Goal: Information Seeking & Learning: Learn about a topic

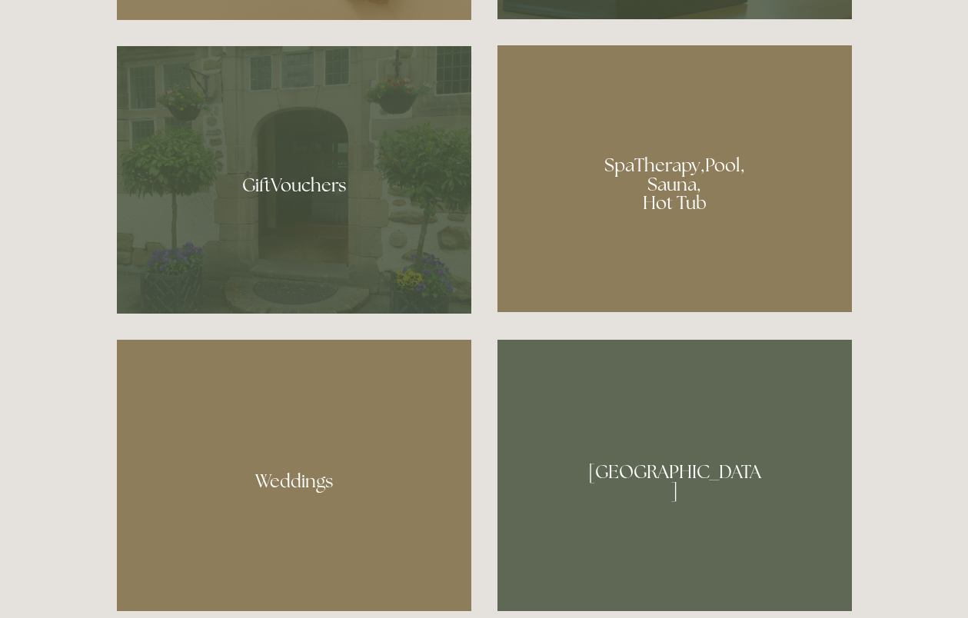
scroll to position [1462, 0]
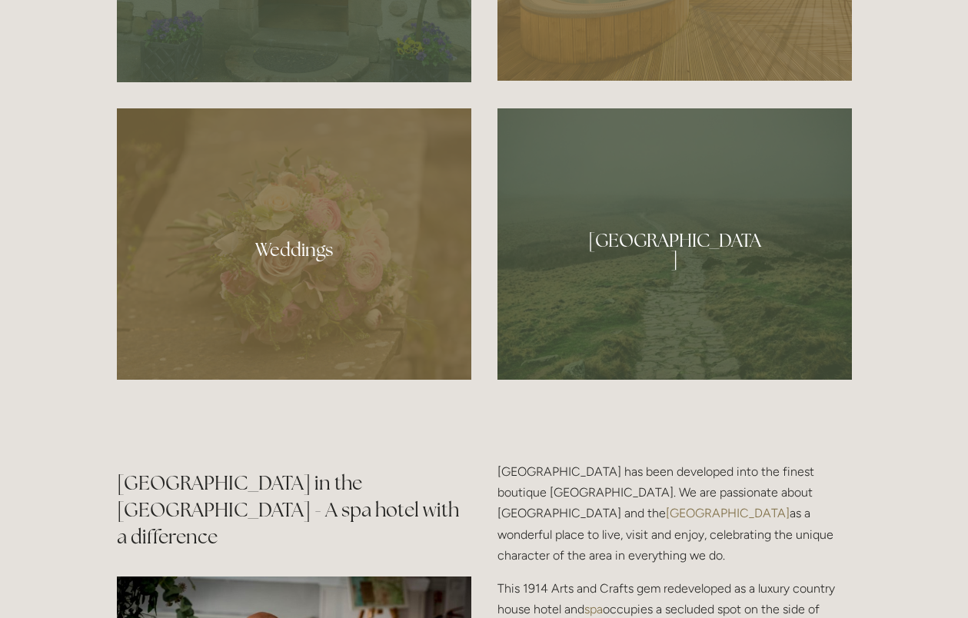
click at [297, 247] on div at bounding box center [294, 244] width 355 height 272
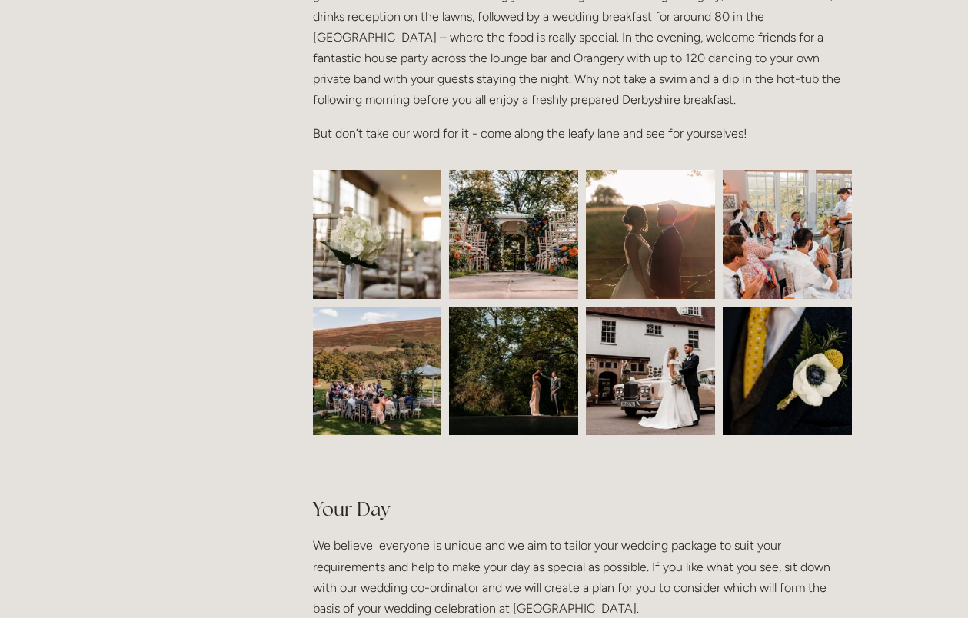
scroll to position [615, 0]
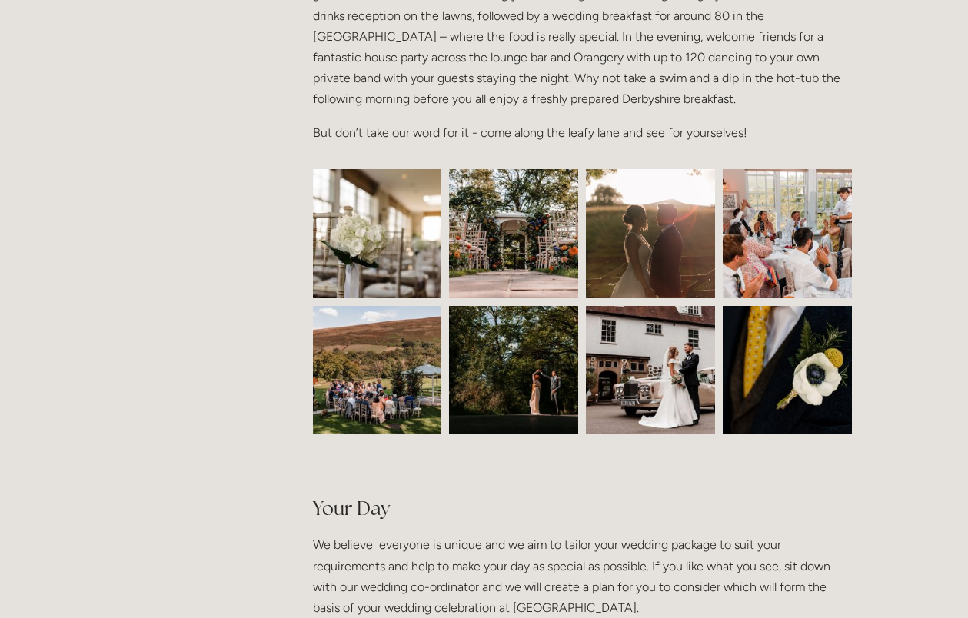
click at [342, 226] on img at bounding box center [378, 233] width 194 height 129
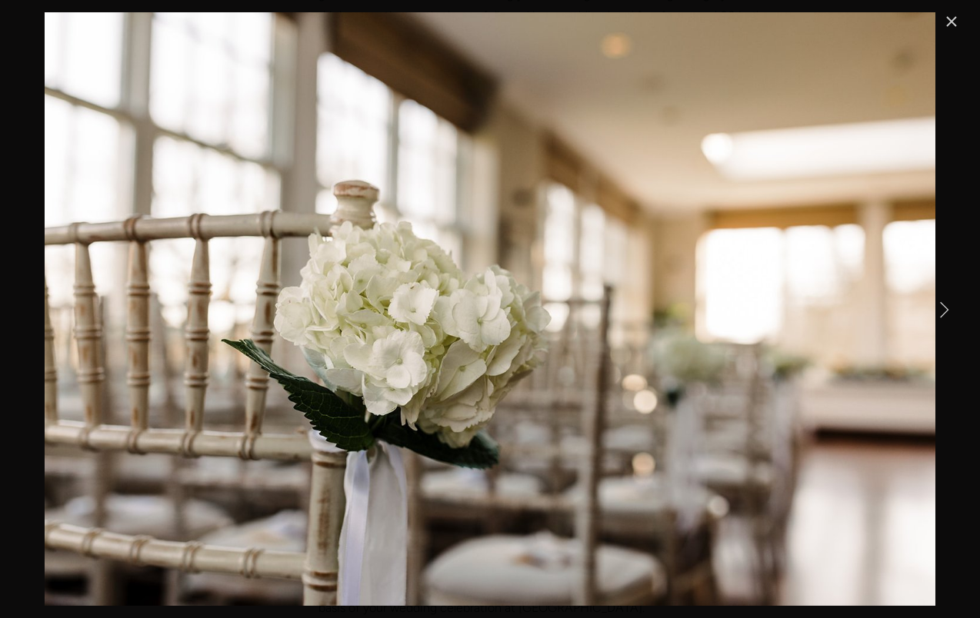
click at [948, 308] on link "Next Item" at bounding box center [944, 309] width 34 height 34
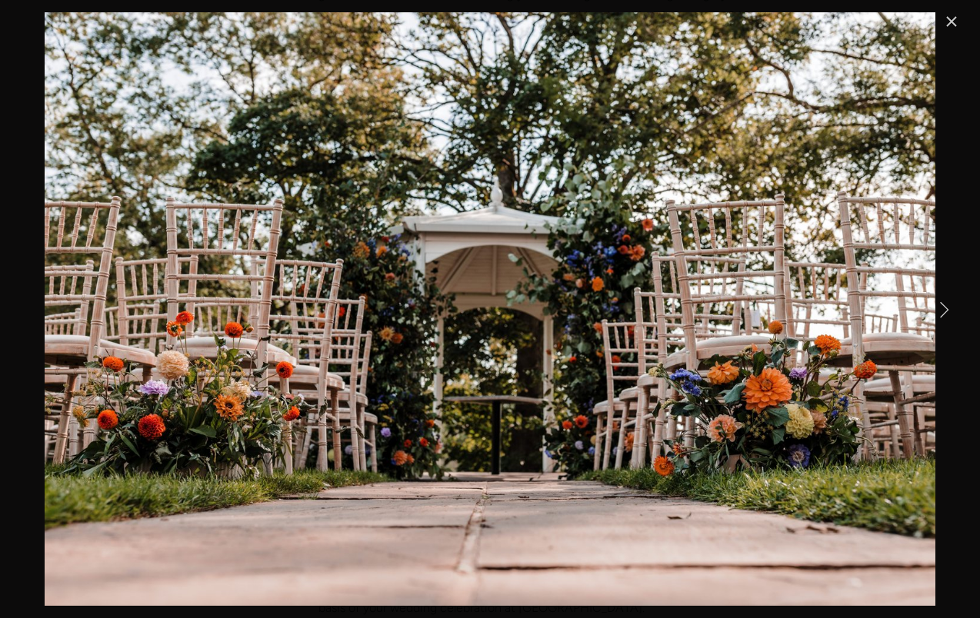
click at [948, 308] on link "Next Item" at bounding box center [944, 309] width 34 height 34
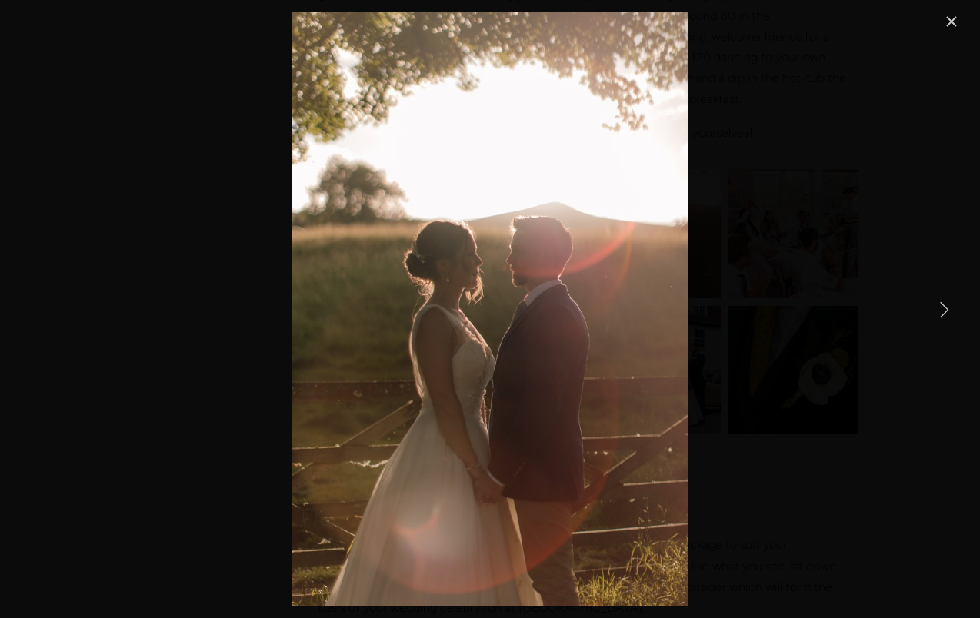
click at [948, 308] on link "Next Item" at bounding box center [944, 309] width 34 height 34
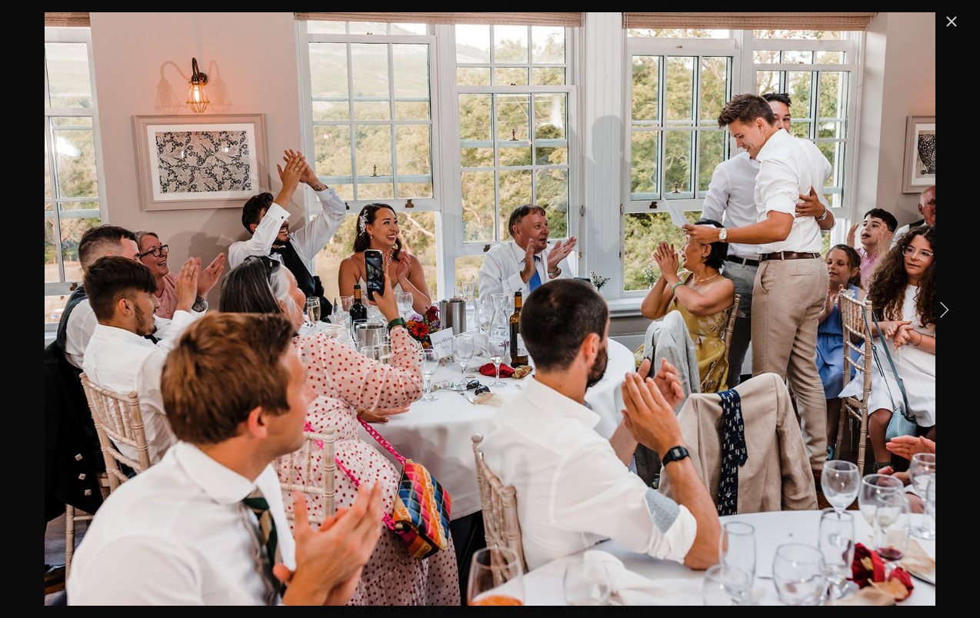
click at [948, 308] on link "Next Item" at bounding box center [944, 309] width 34 height 34
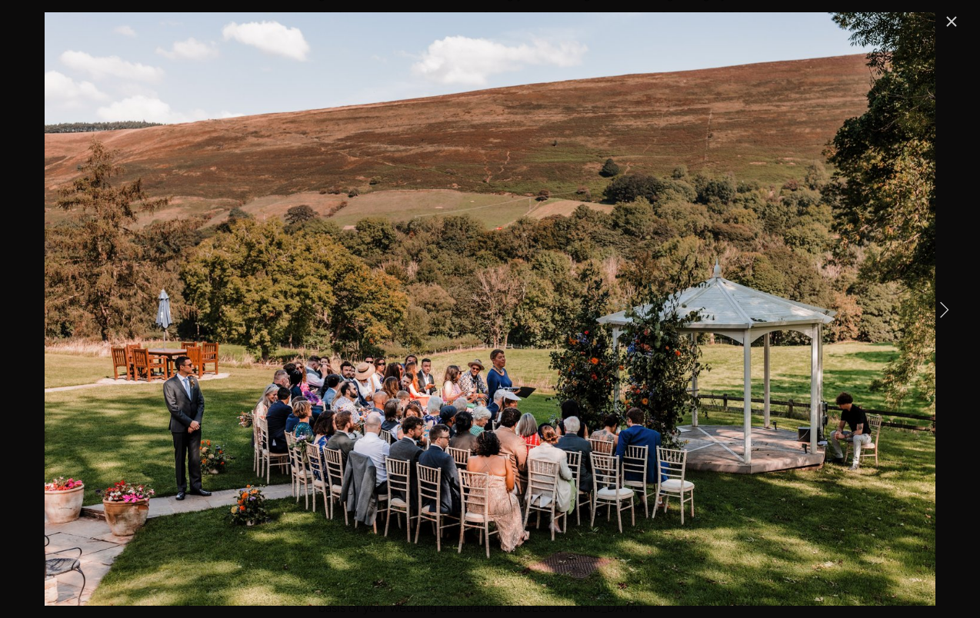
click at [948, 308] on link "Next Item" at bounding box center [944, 309] width 34 height 34
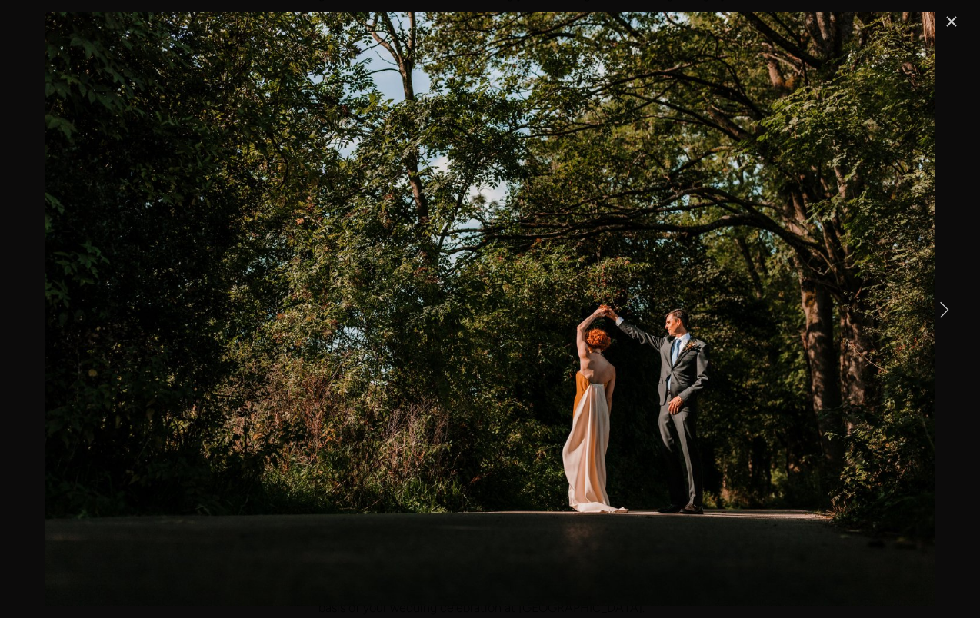
click at [948, 308] on link "Next Item" at bounding box center [944, 309] width 34 height 34
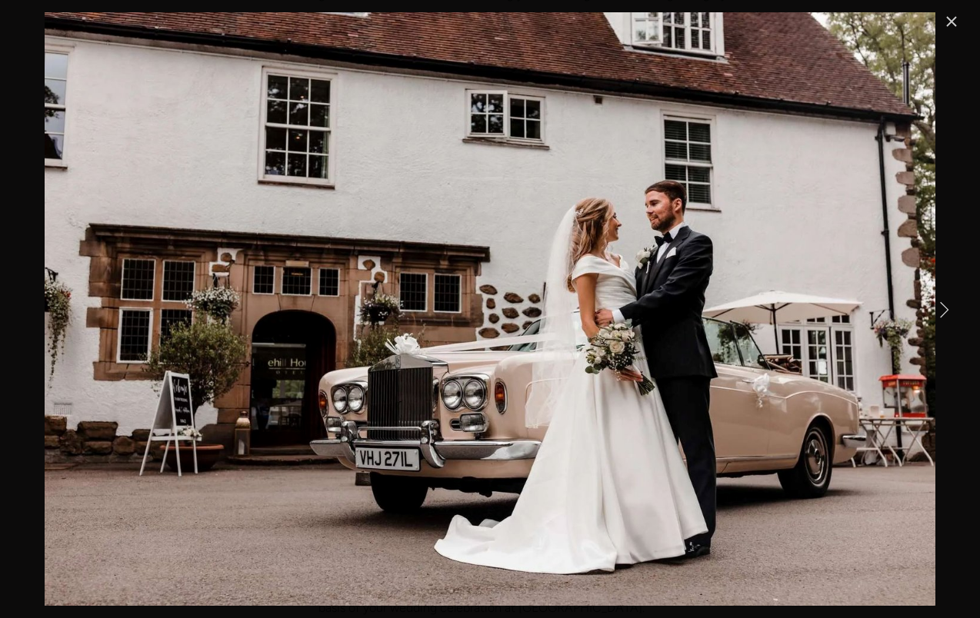
click at [948, 308] on link "Next Item" at bounding box center [944, 309] width 34 height 34
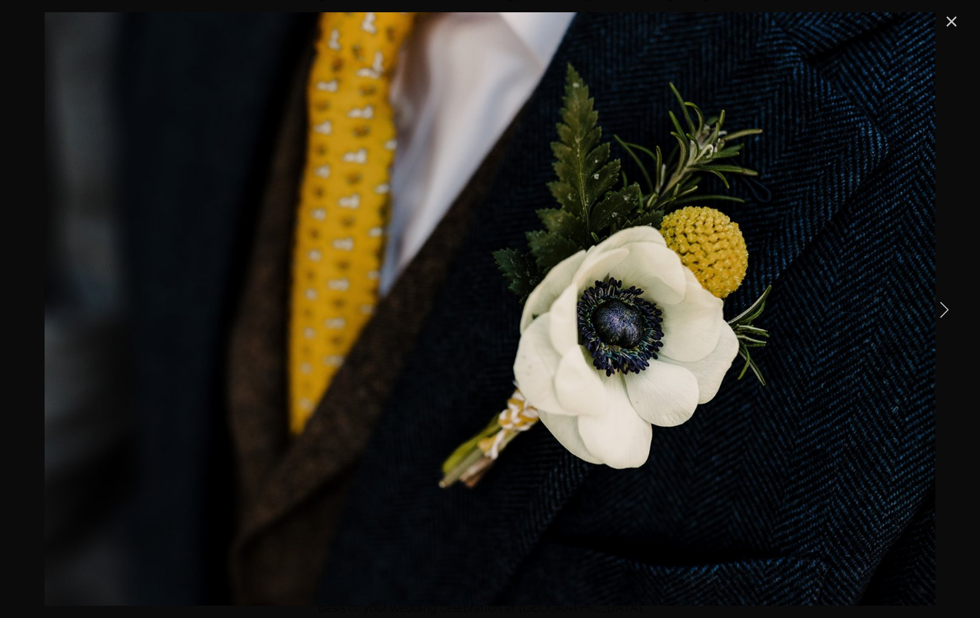
click at [944, 308] on link "Next Item" at bounding box center [944, 309] width 34 height 34
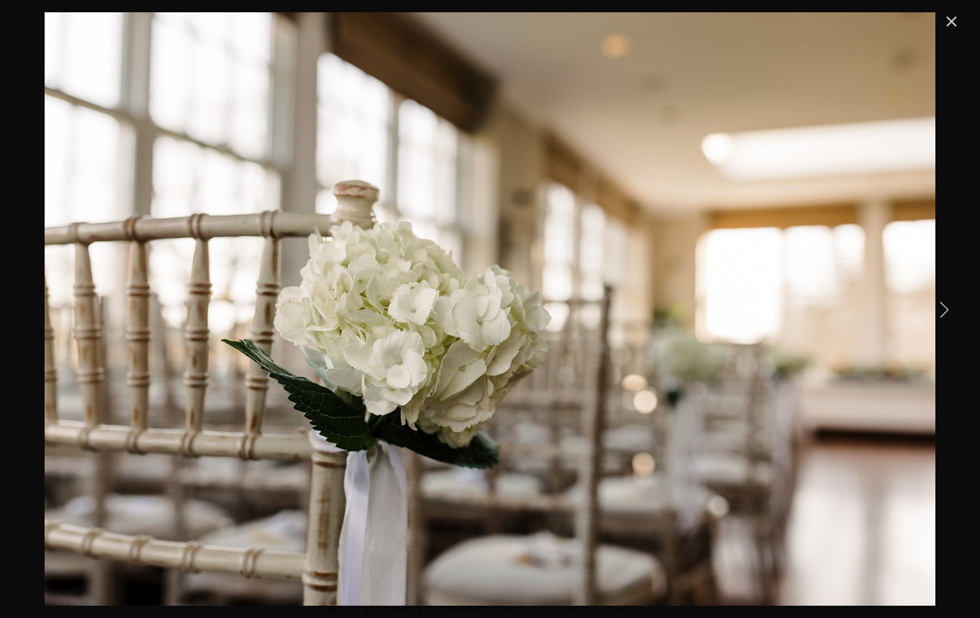
click at [951, 15] on link "Close" at bounding box center [951, 21] width 18 height 18
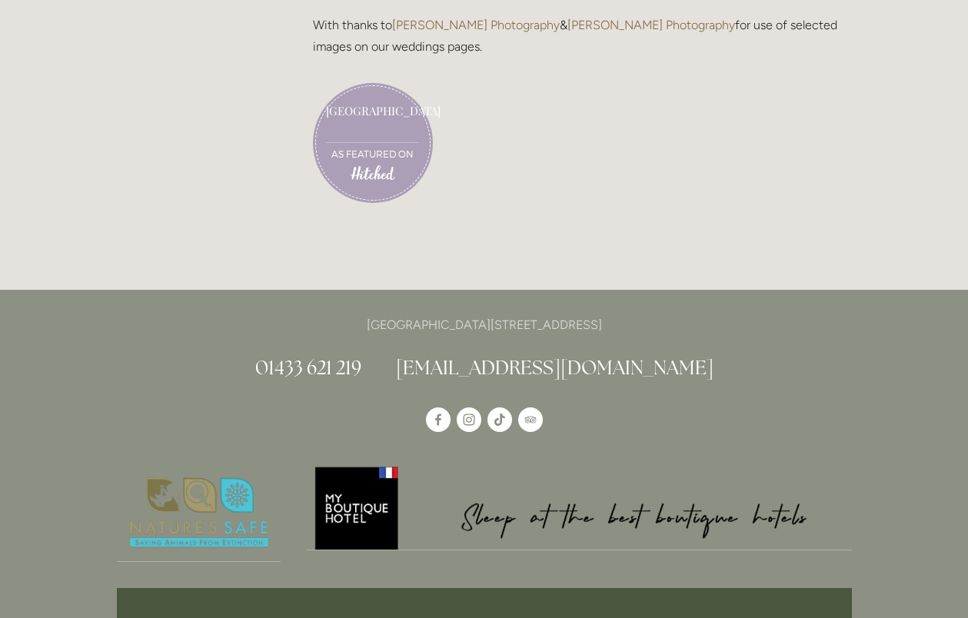
scroll to position [4462, 0]
